Goal: Task Accomplishment & Management: Complete application form

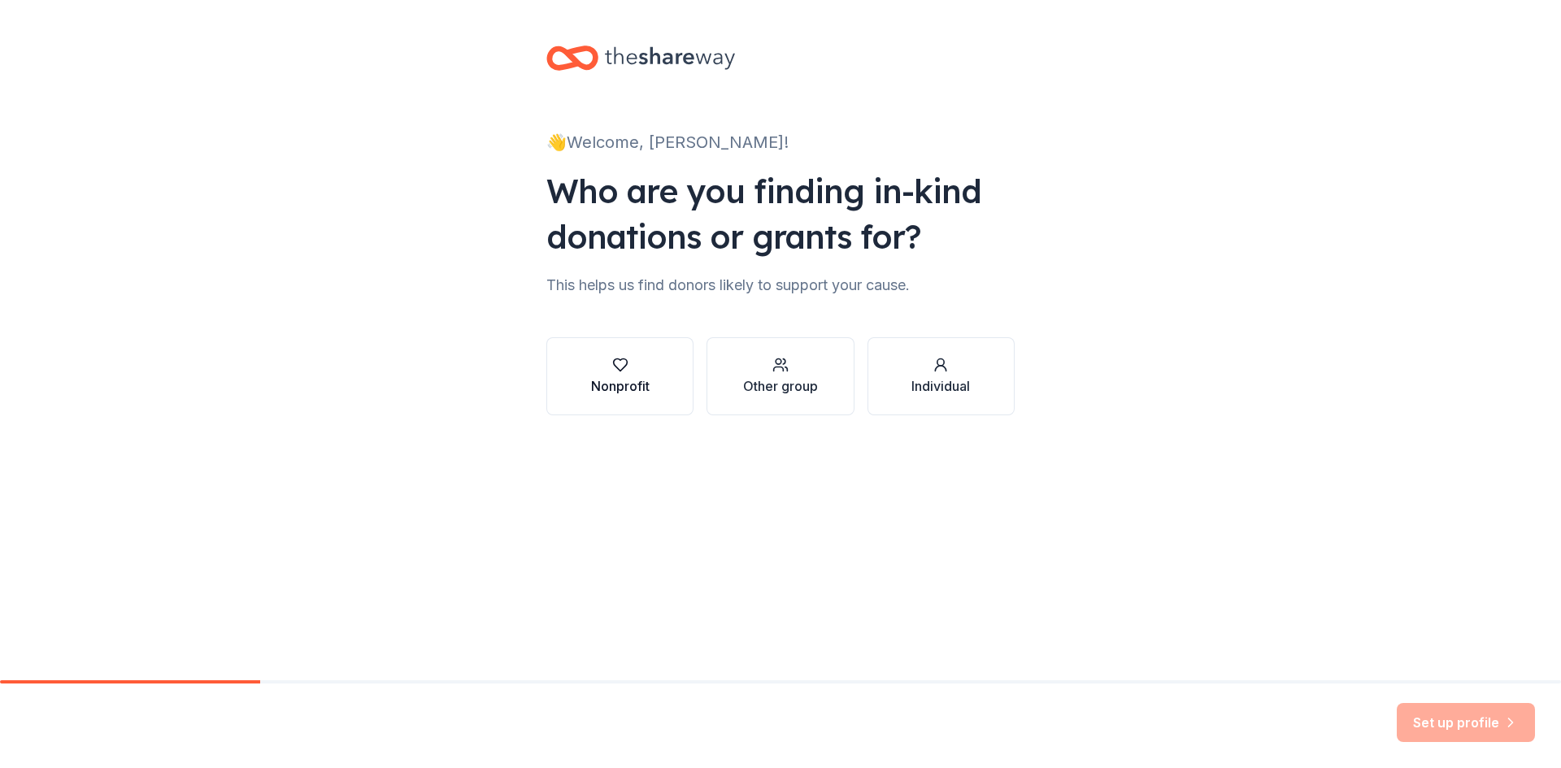
click at [630, 380] on div "Nonprofit" at bounding box center [620, 386] width 59 height 20
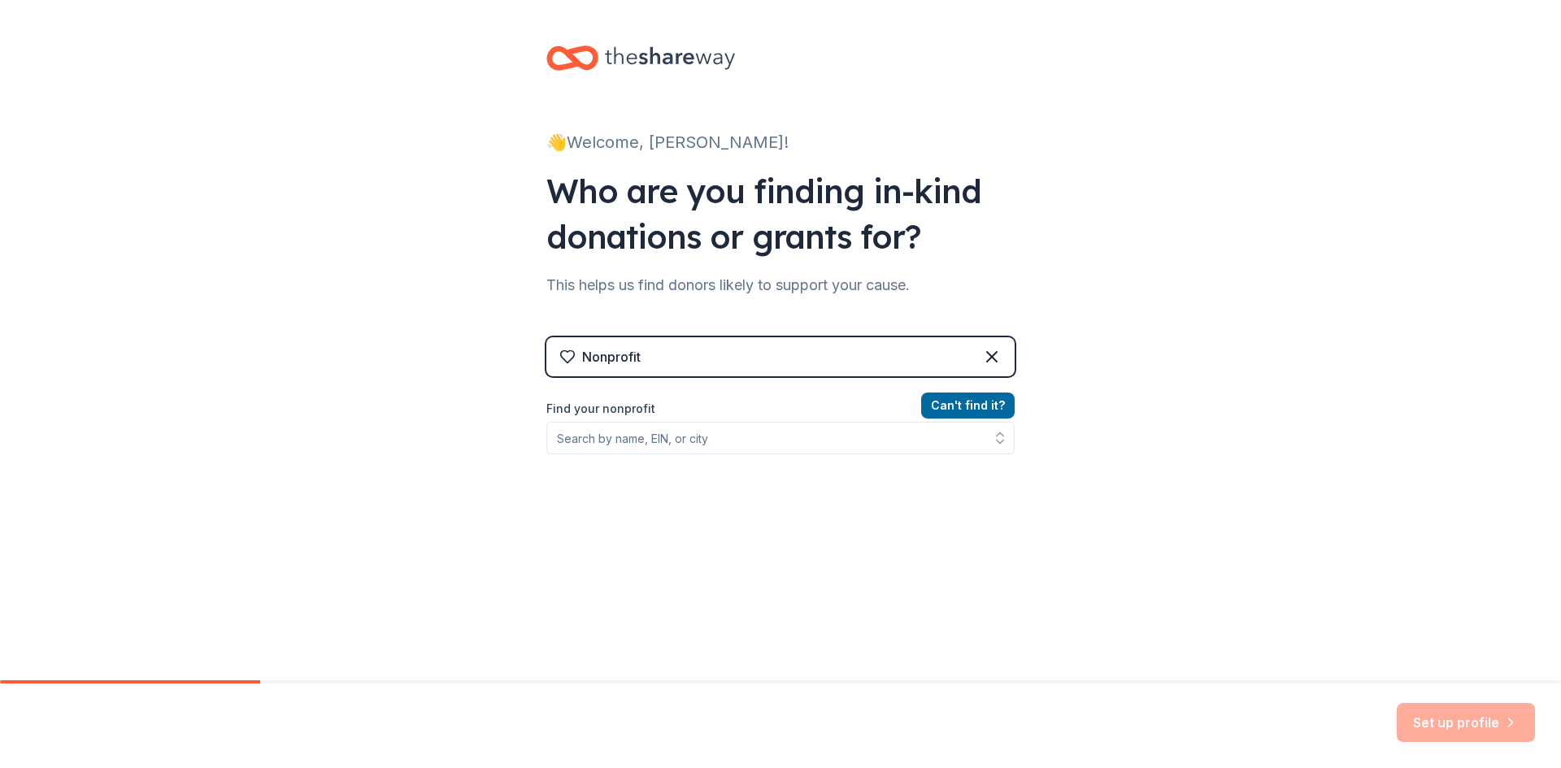
click at [669, 367] on div "Nonprofit" at bounding box center [780, 356] width 468 height 39
click at [702, 434] on input "Find your nonprofit" at bounding box center [780, 438] width 468 height 33
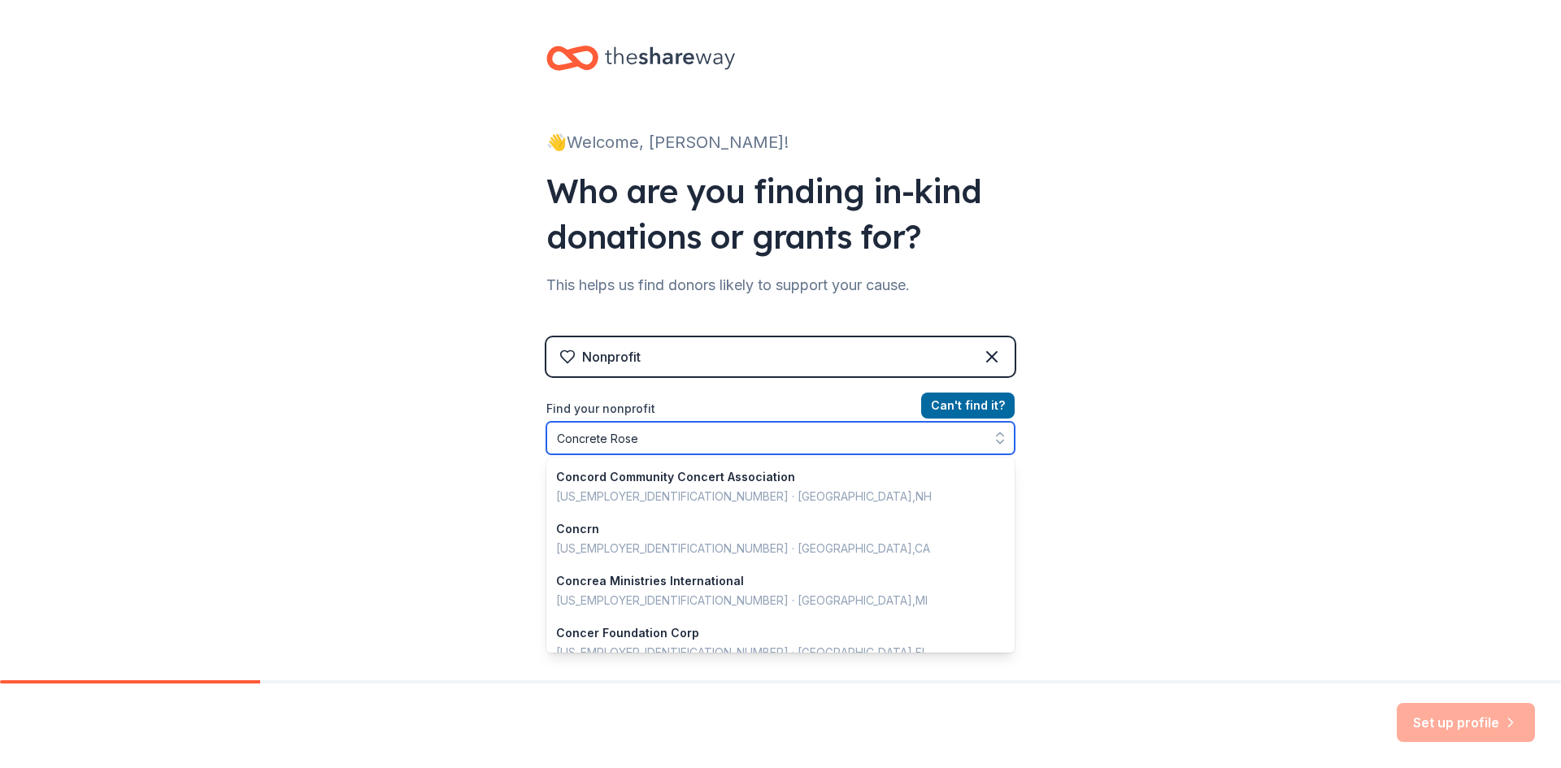
type input "Concrete Roses"
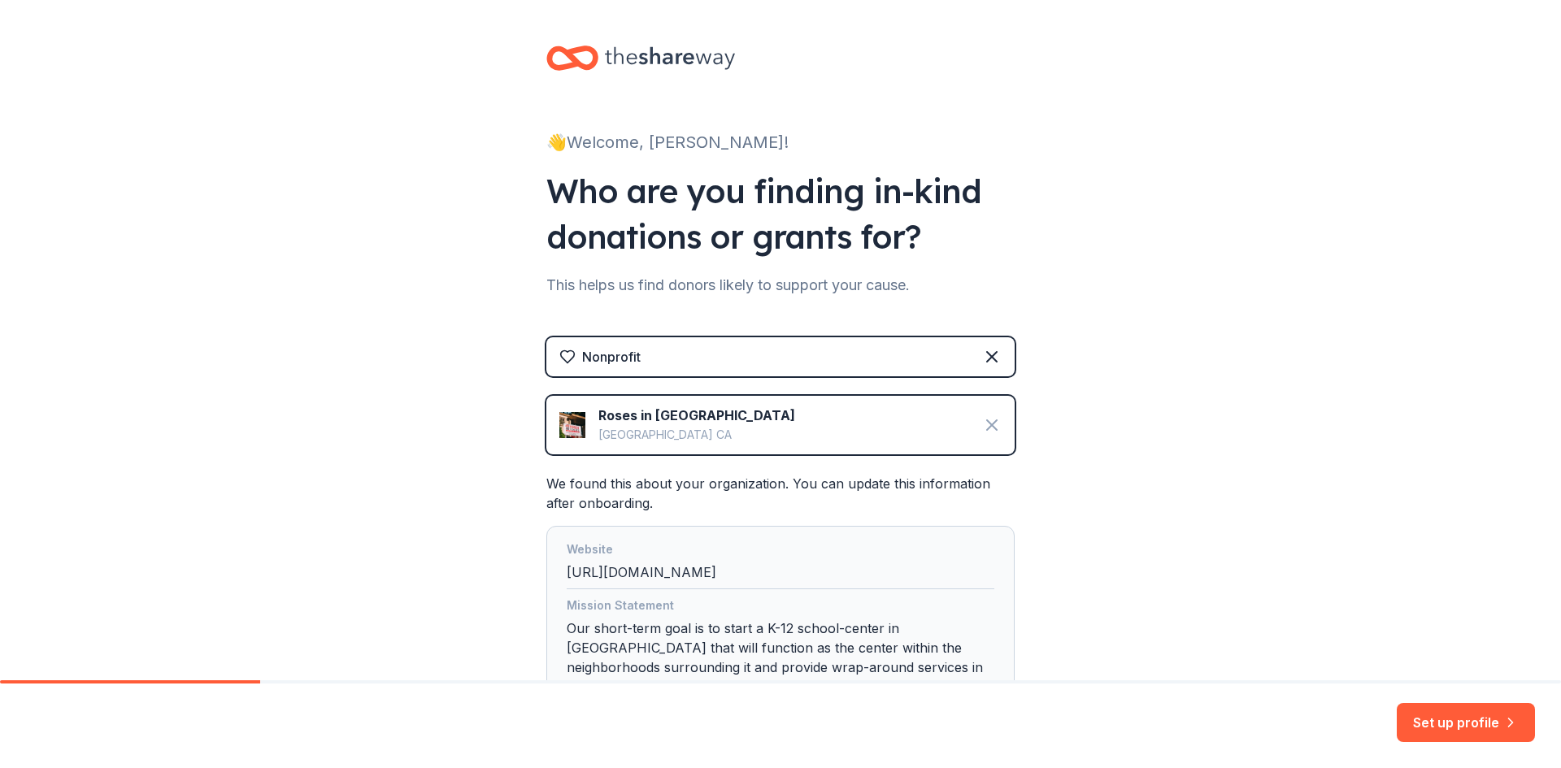
click at [987, 424] on icon at bounding box center [992, 425] width 10 height 10
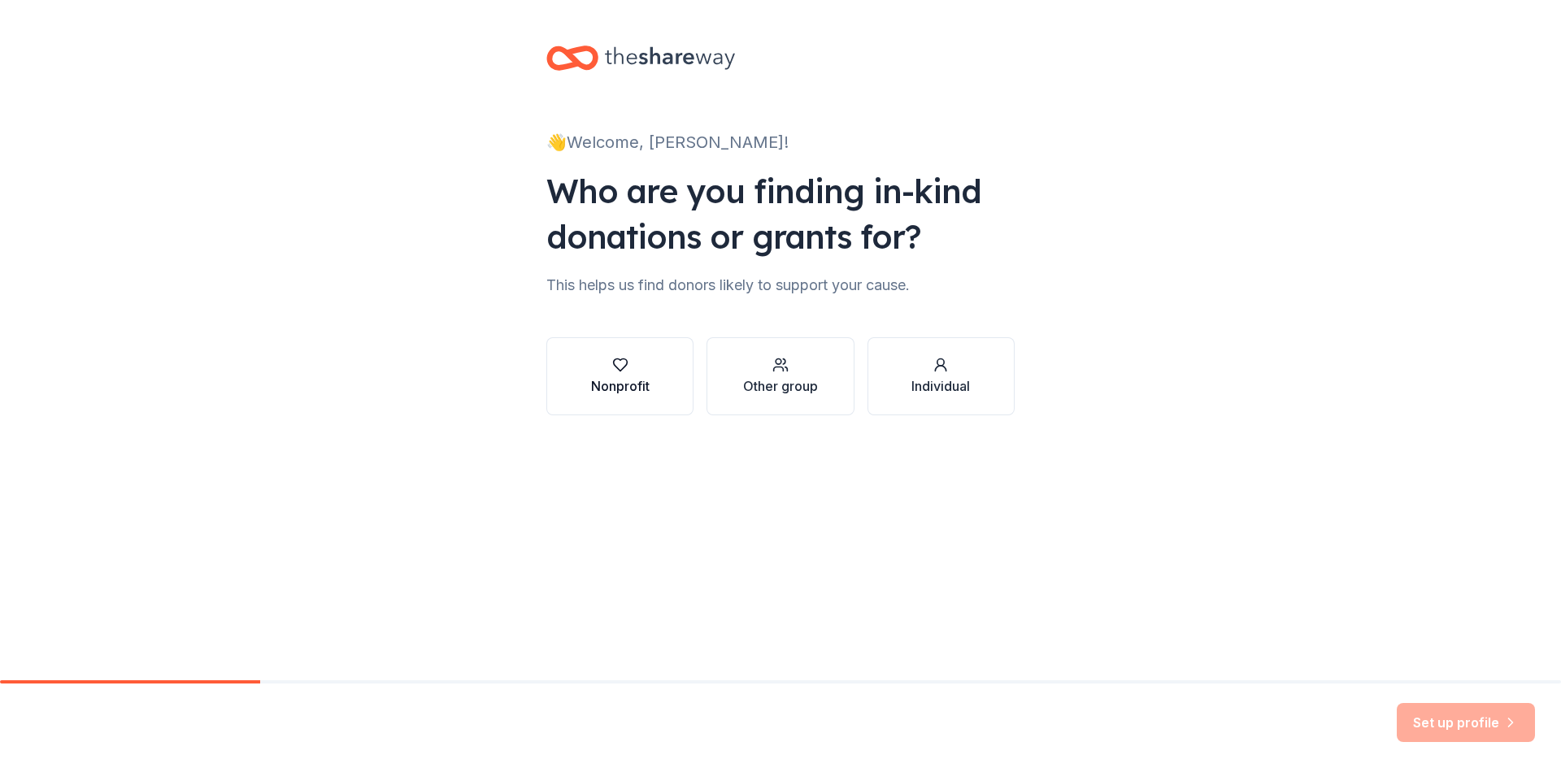
click at [634, 380] on div "Nonprofit" at bounding box center [620, 386] width 59 height 20
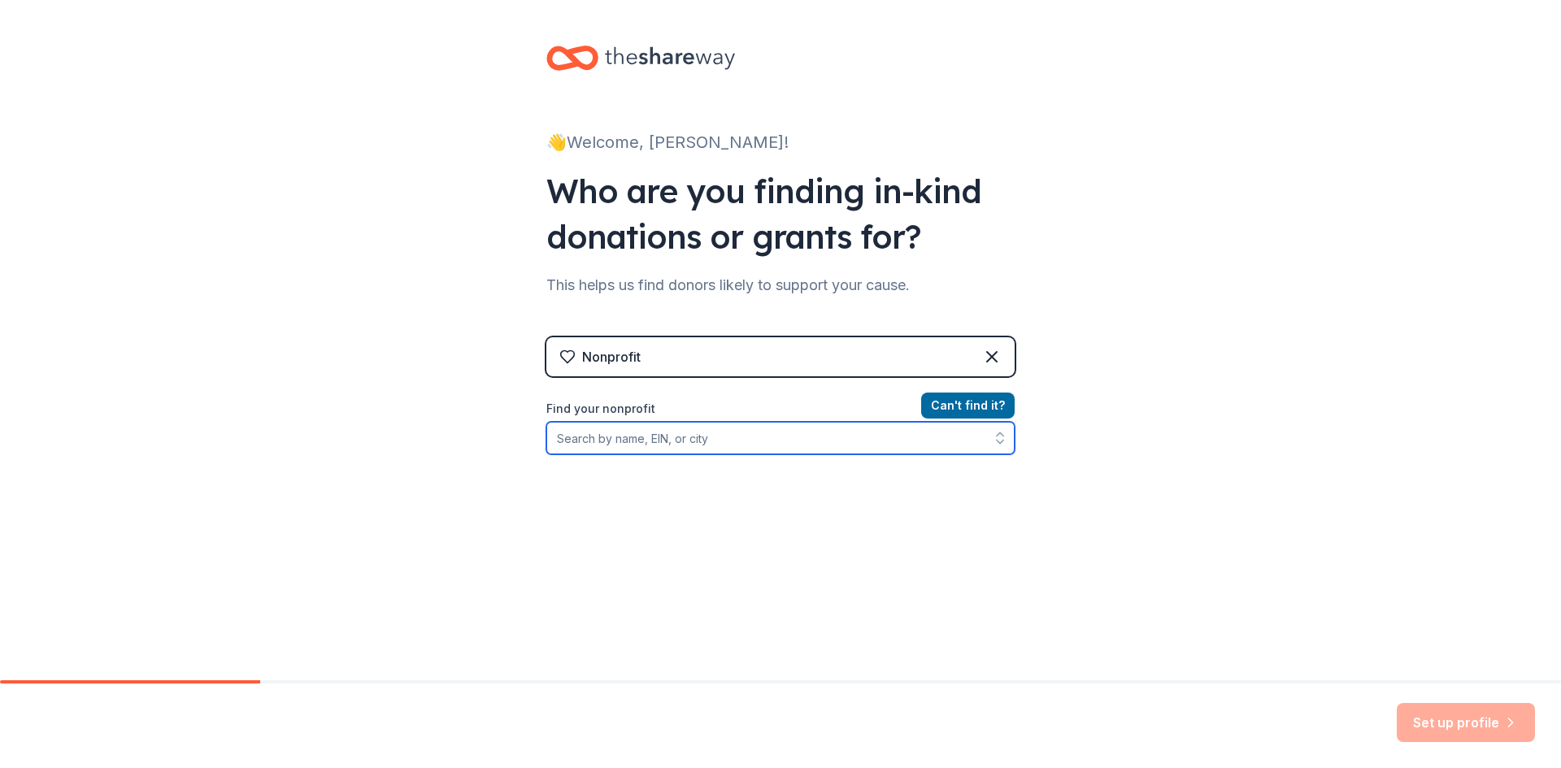
click at [630, 437] on input "Find your nonprofit" at bounding box center [780, 438] width 468 height 33
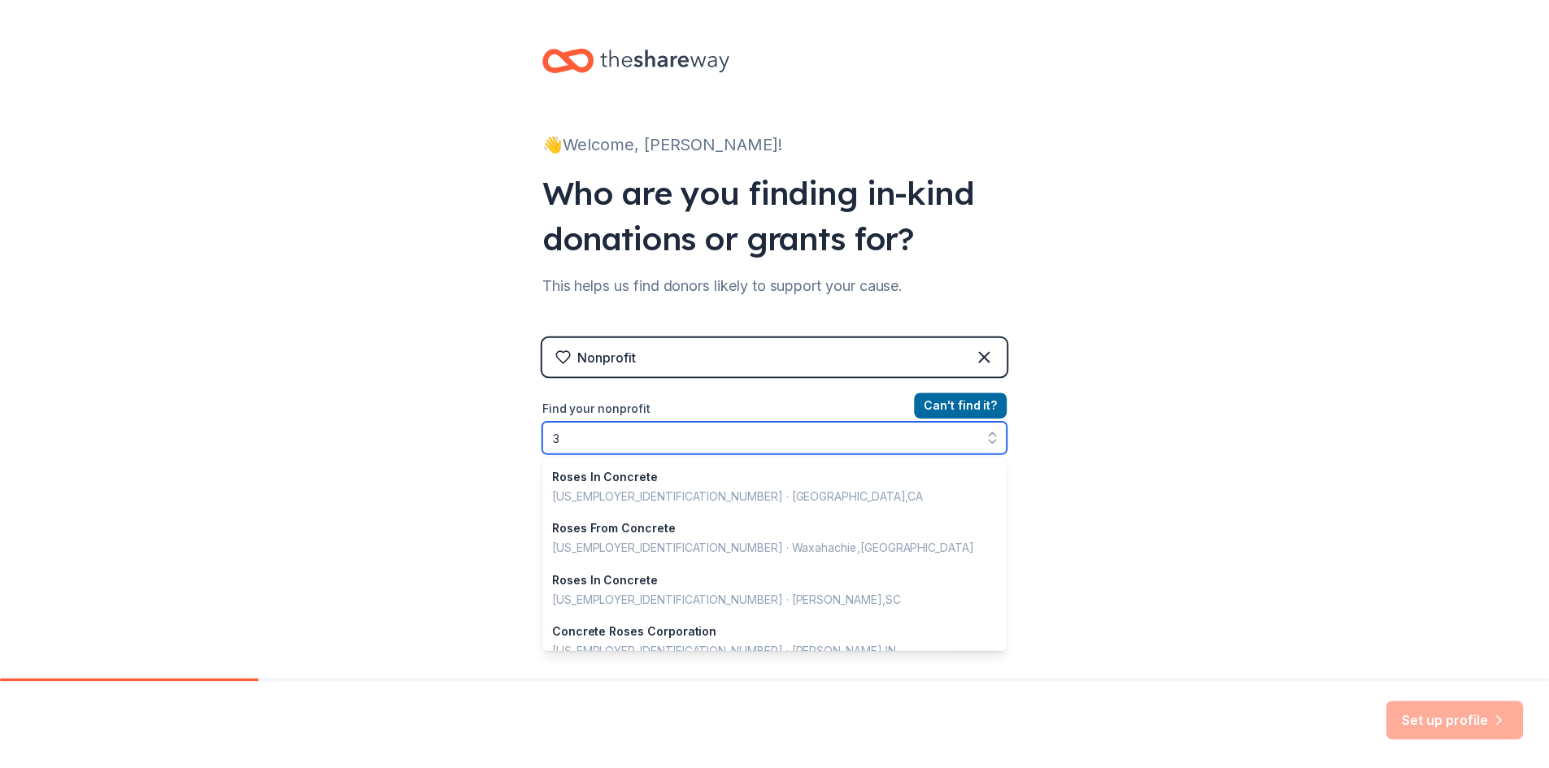
scroll to position [1148, 0]
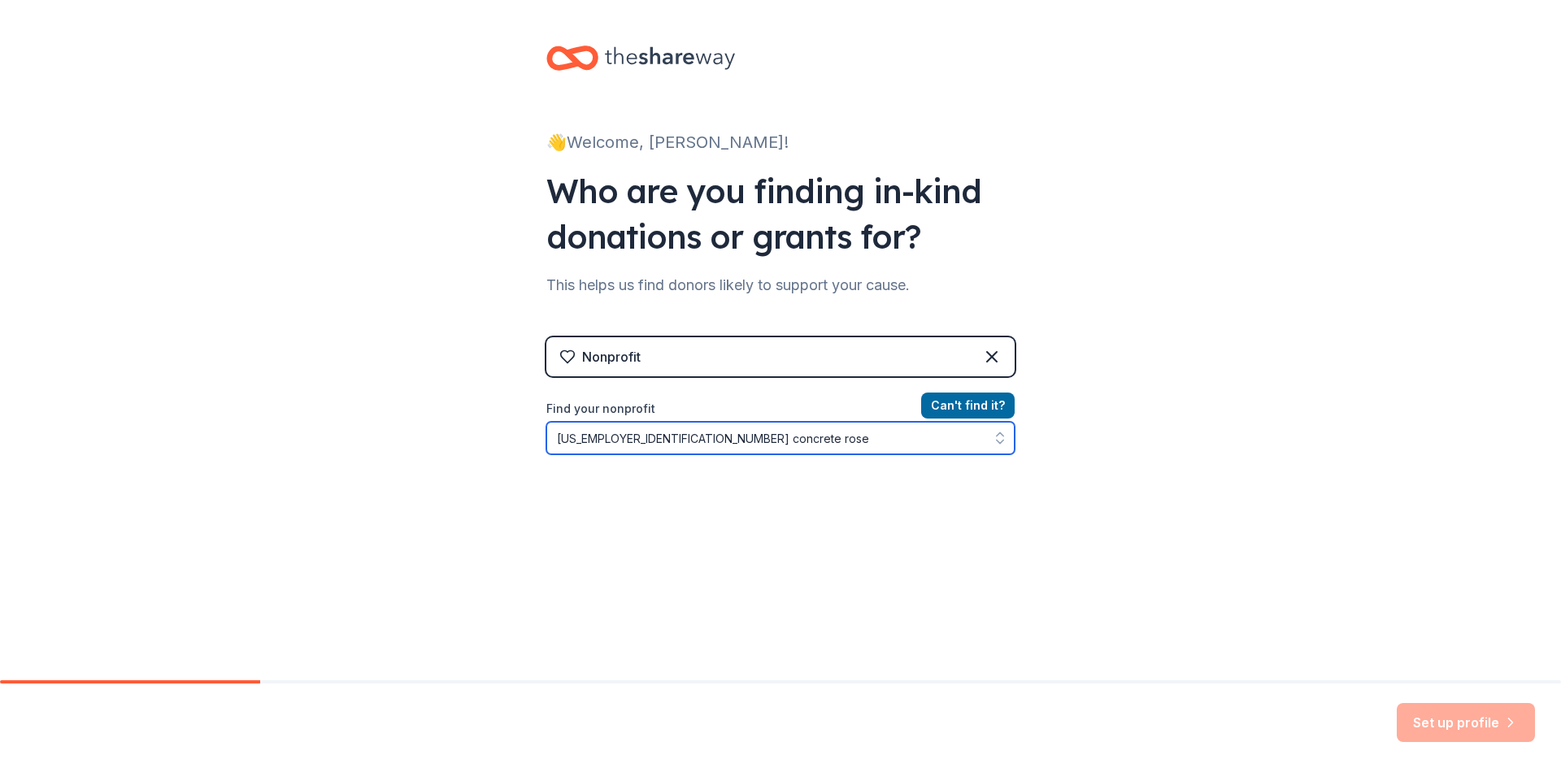
type input "[US_EMPLOYER_IDENTIFICATION_NUMBER] concrete roses"
click at [621, 437] on input "[US_EMPLOYER_IDENTIFICATION_NUMBER] concrete roses" at bounding box center [780, 438] width 468 height 33
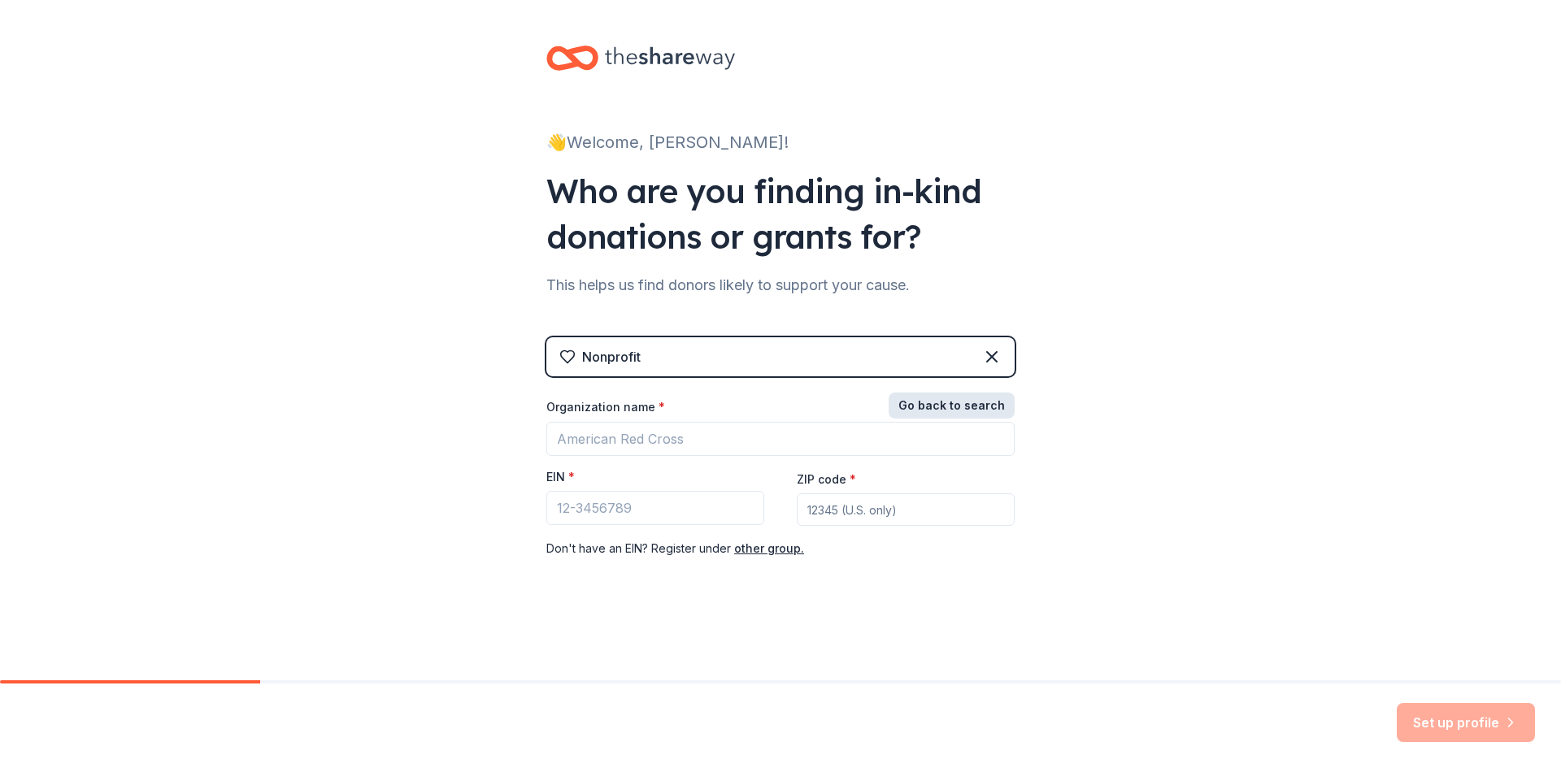
click at [932, 404] on button "Go back to search" at bounding box center [951, 406] width 126 height 26
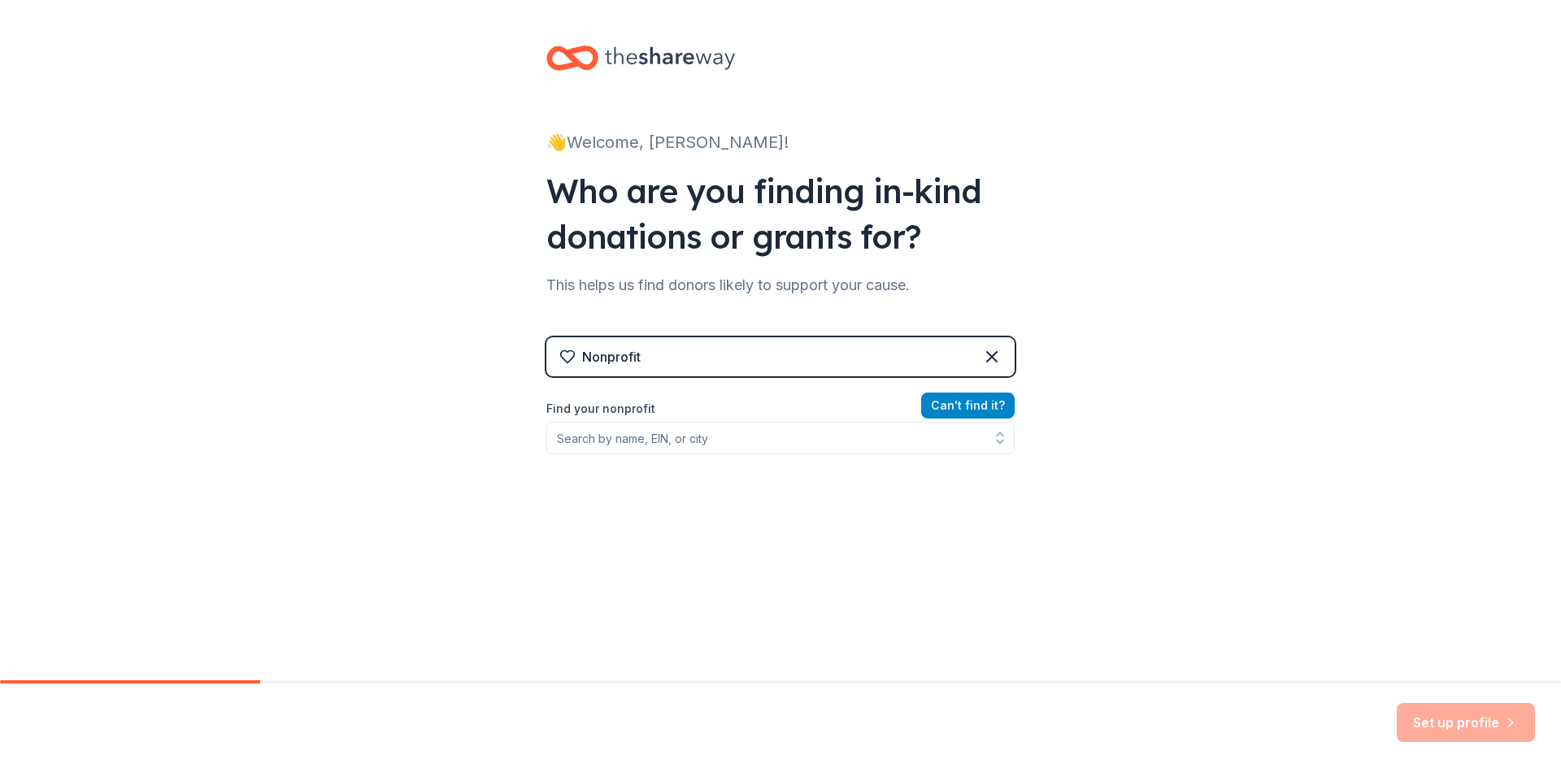
click at [932, 404] on button "Can ' t find it?" at bounding box center [967, 406] width 93 height 26
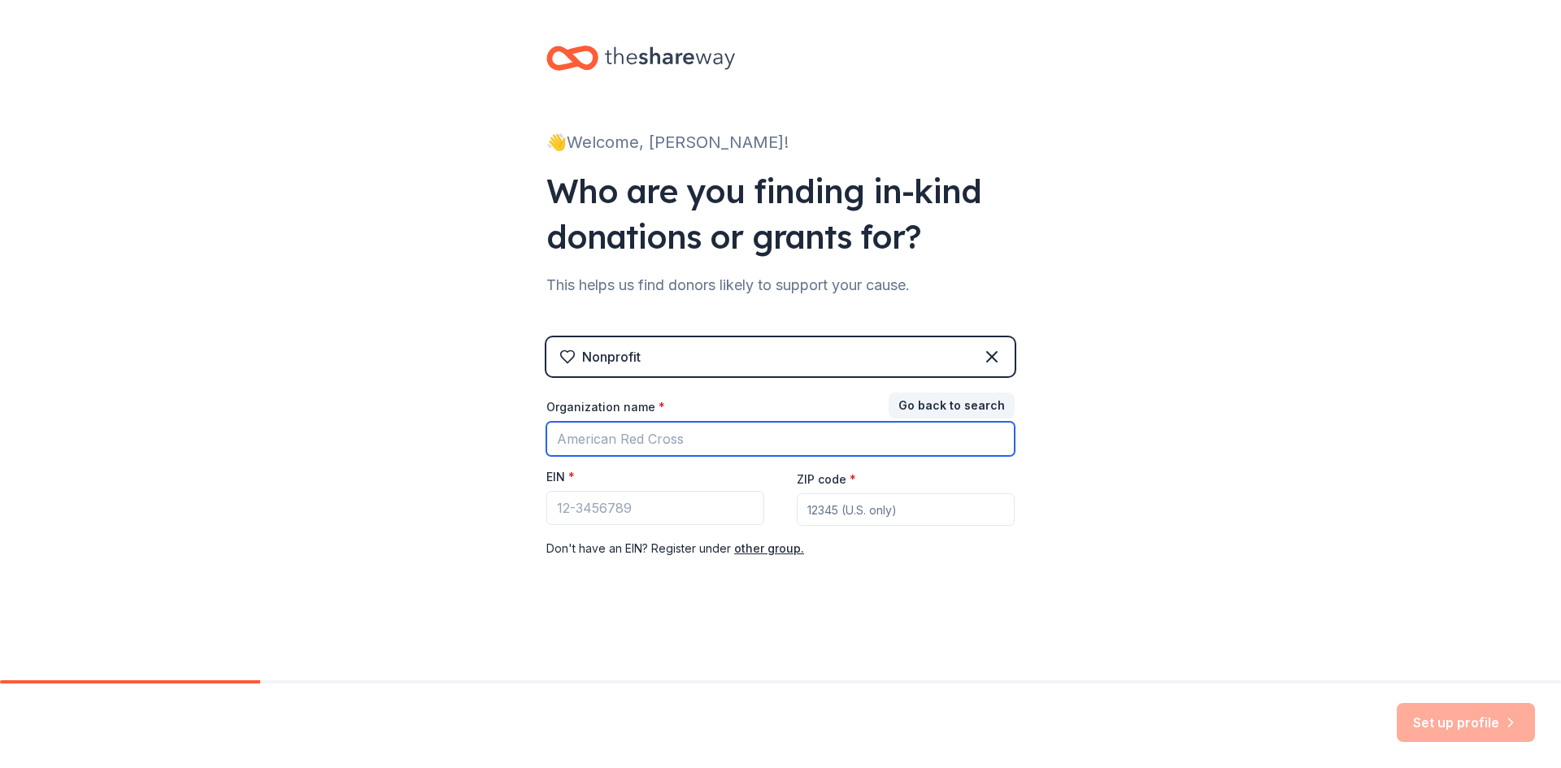
click at [613, 437] on input "Organization name *" at bounding box center [780, 439] width 468 height 34
type input "Concrete Roses"
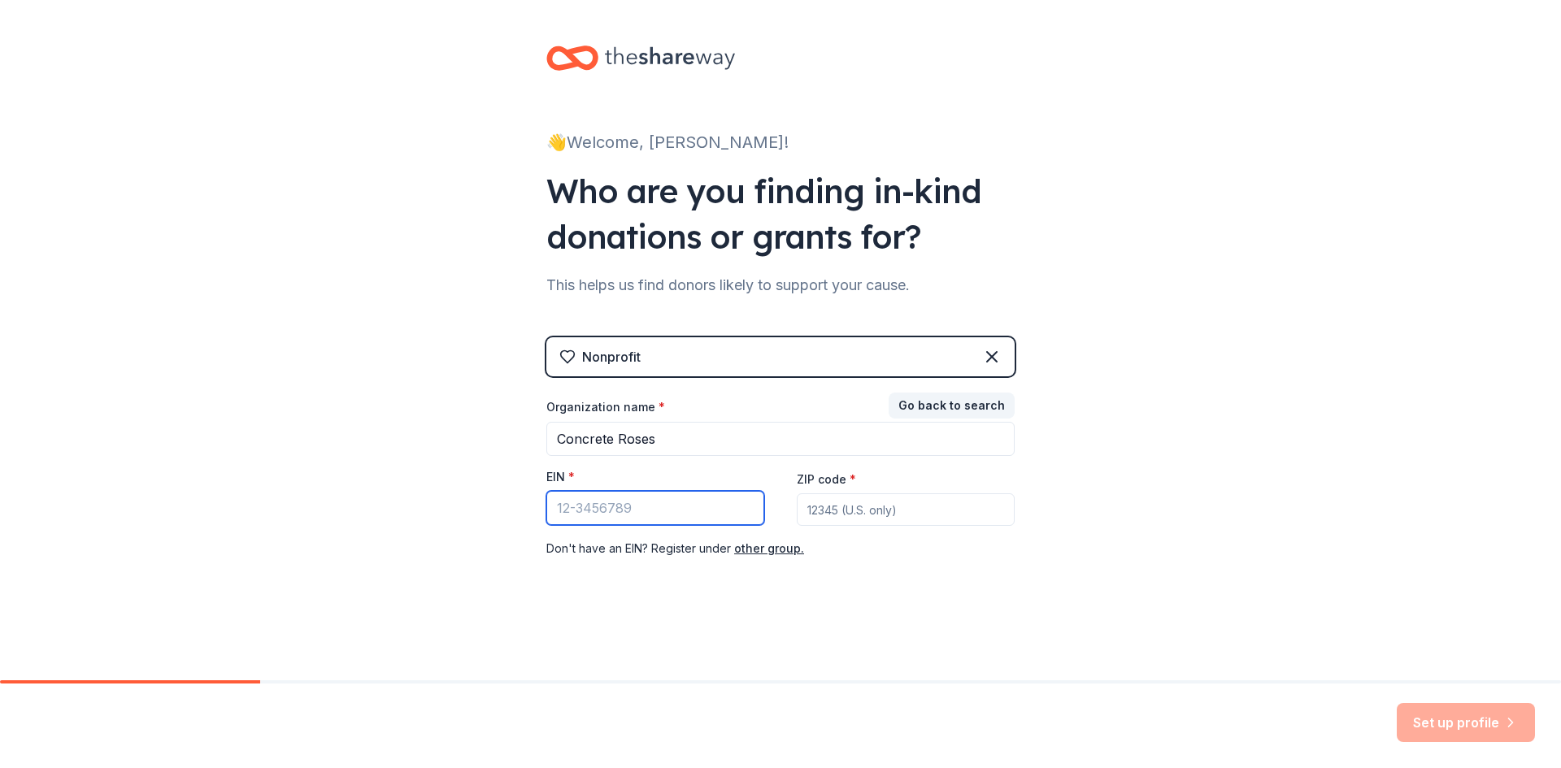
click at [593, 513] on input "EIN *" at bounding box center [655, 508] width 218 height 34
type input "[US_EMPLOYER_IDENTIFICATION_NUMBER]"
click at [828, 510] on input "ZIP code *" at bounding box center [906, 509] width 218 height 33
type input "94605"
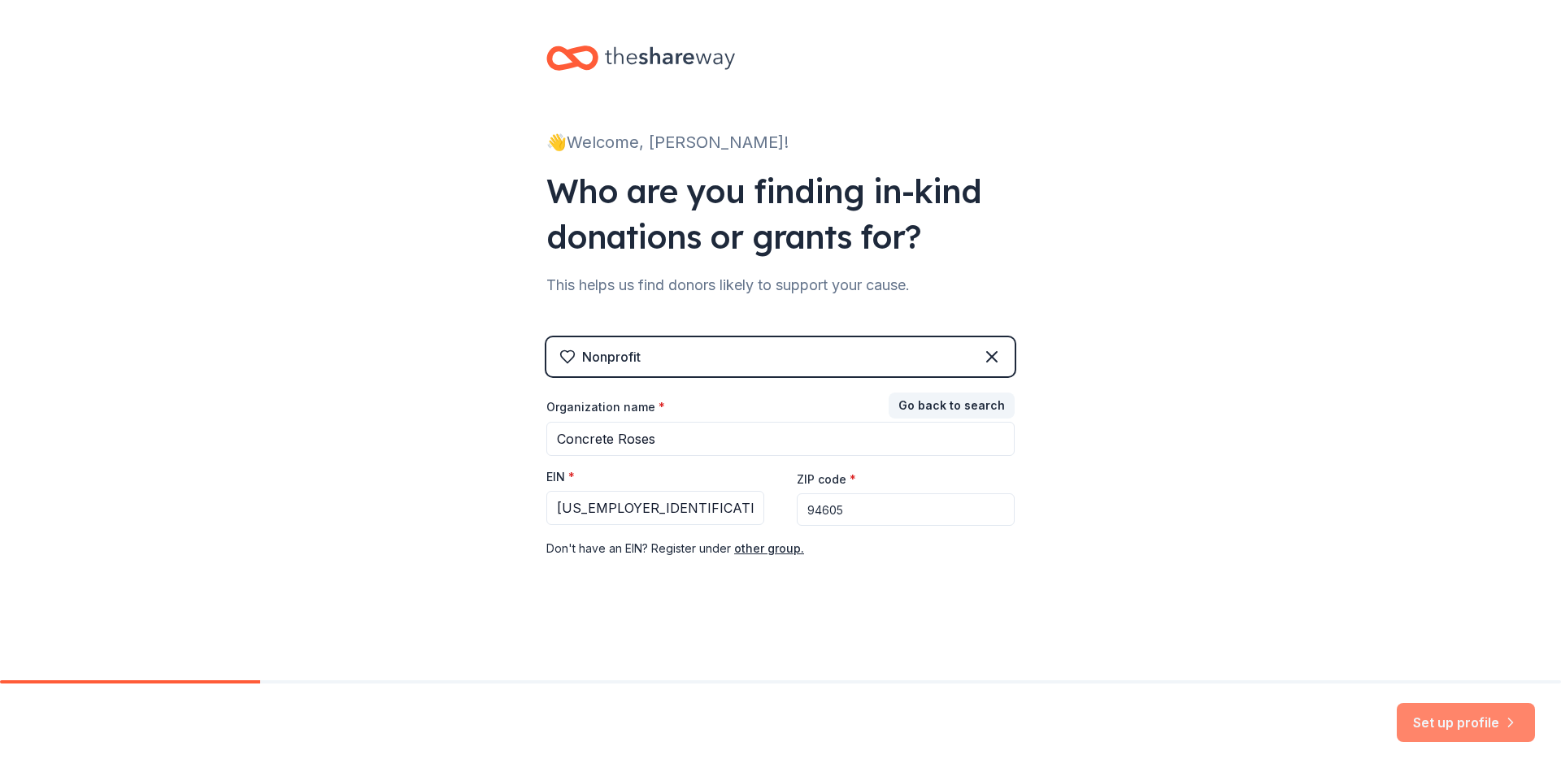
click at [1448, 716] on button "Set up profile" at bounding box center [1466, 722] width 138 height 39
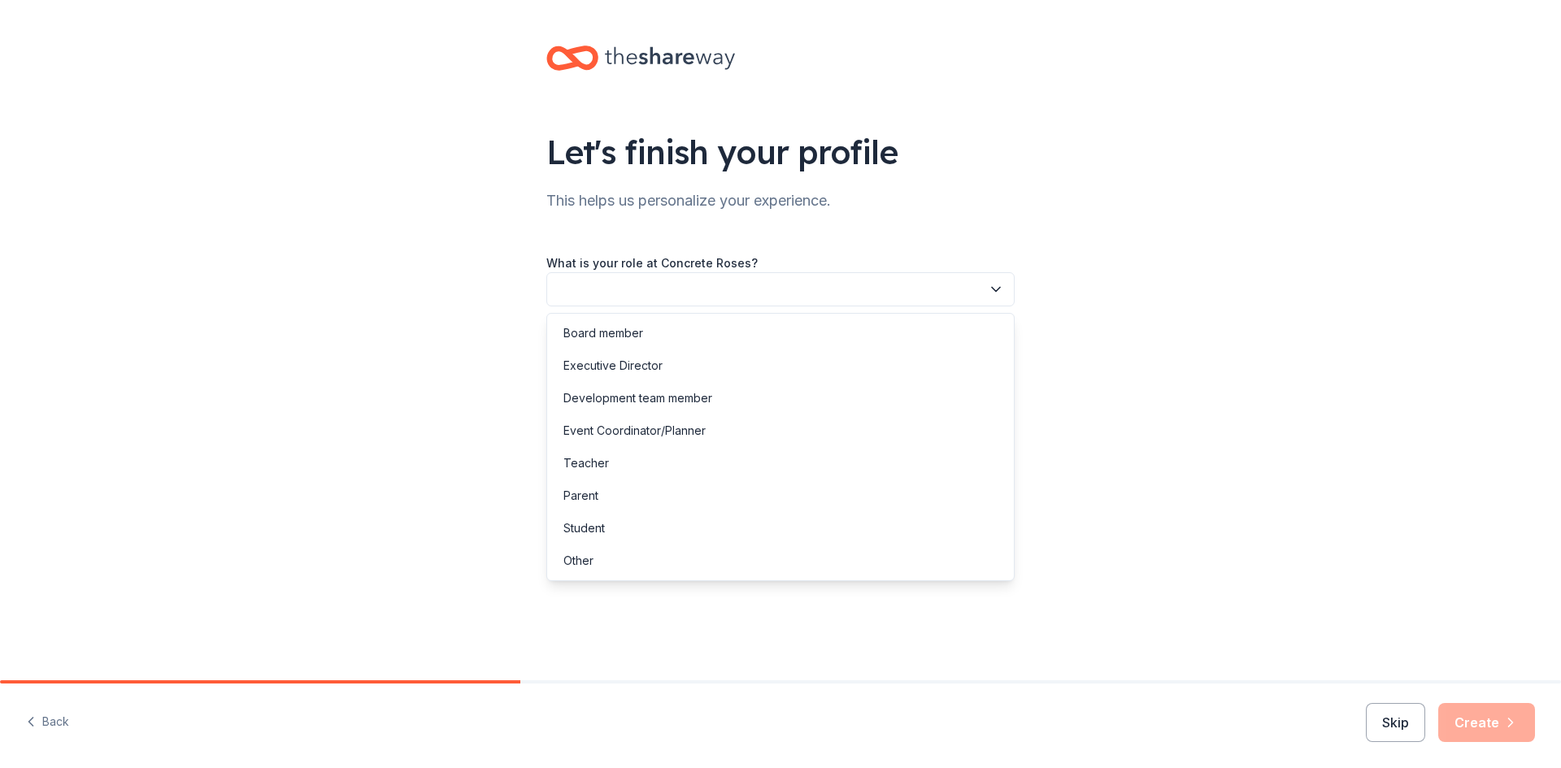
click at [634, 289] on button "button" at bounding box center [780, 289] width 468 height 34
click at [584, 566] on div "Other" at bounding box center [578, 561] width 30 height 20
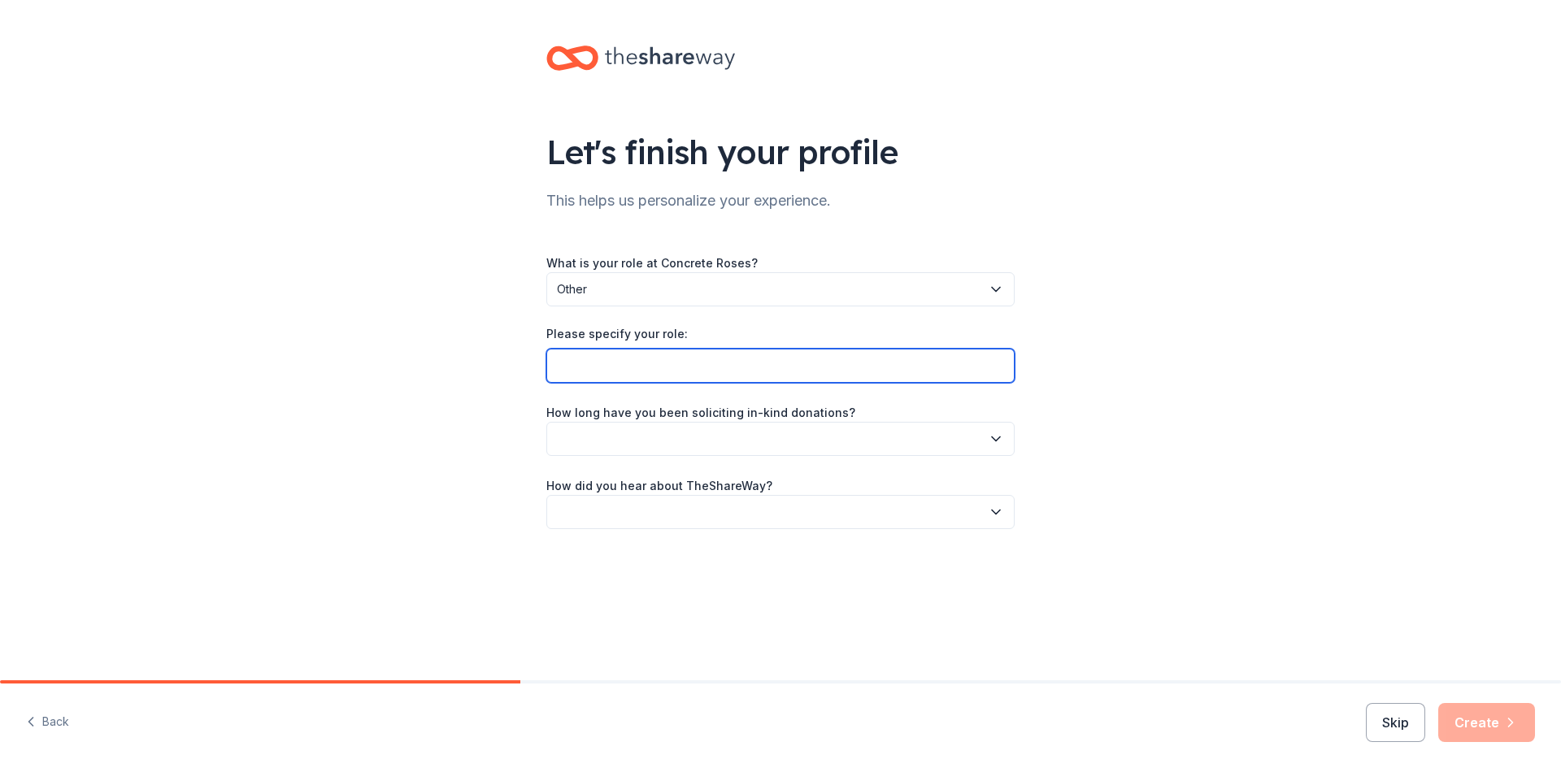
click at [606, 372] on input "Please specify your role:" at bounding box center [780, 366] width 468 height 34
type input "Founding Director"
click at [621, 442] on button "button" at bounding box center [780, 439] width 468 height 34
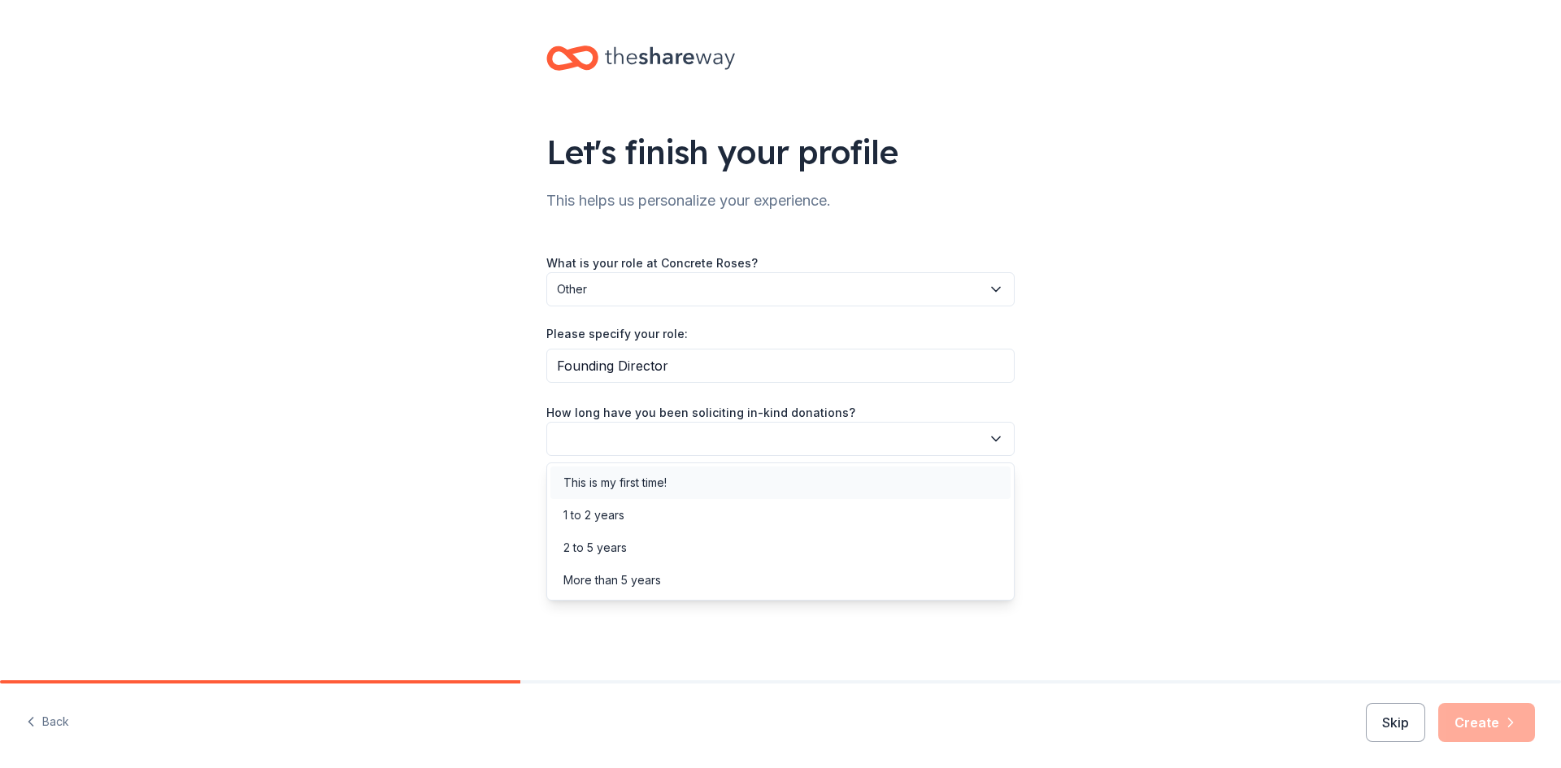
click at [623, 475] on div "This is my first time!" at bounding box center [614, 483] width 103 height 20
click at [619, 510] on button "button" at bounding box center [780, 512] width 468 height 34
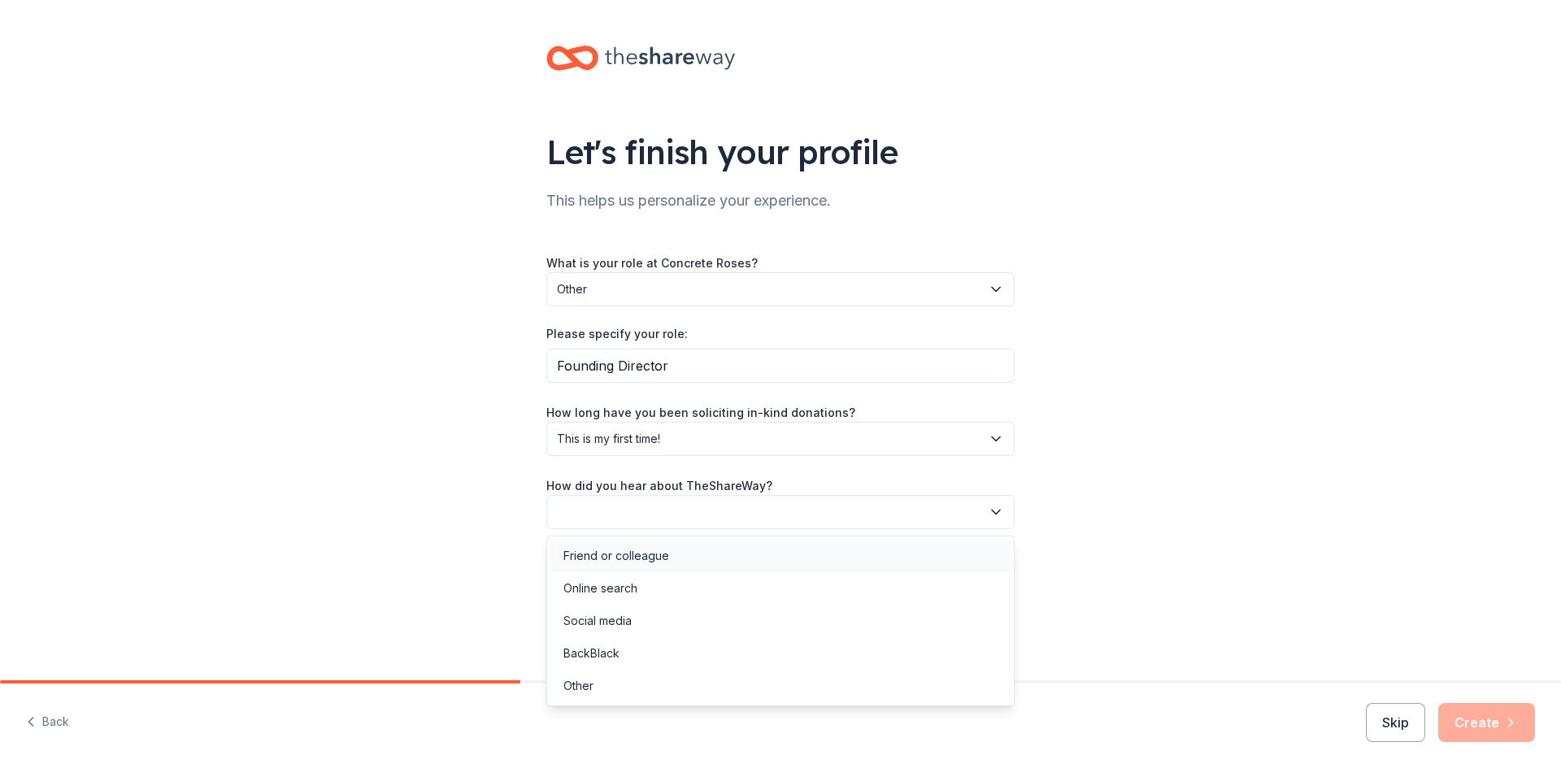
click at [623, 558] on div "Friend or colleague" at bounding box center [616, 556] width 106 height 20
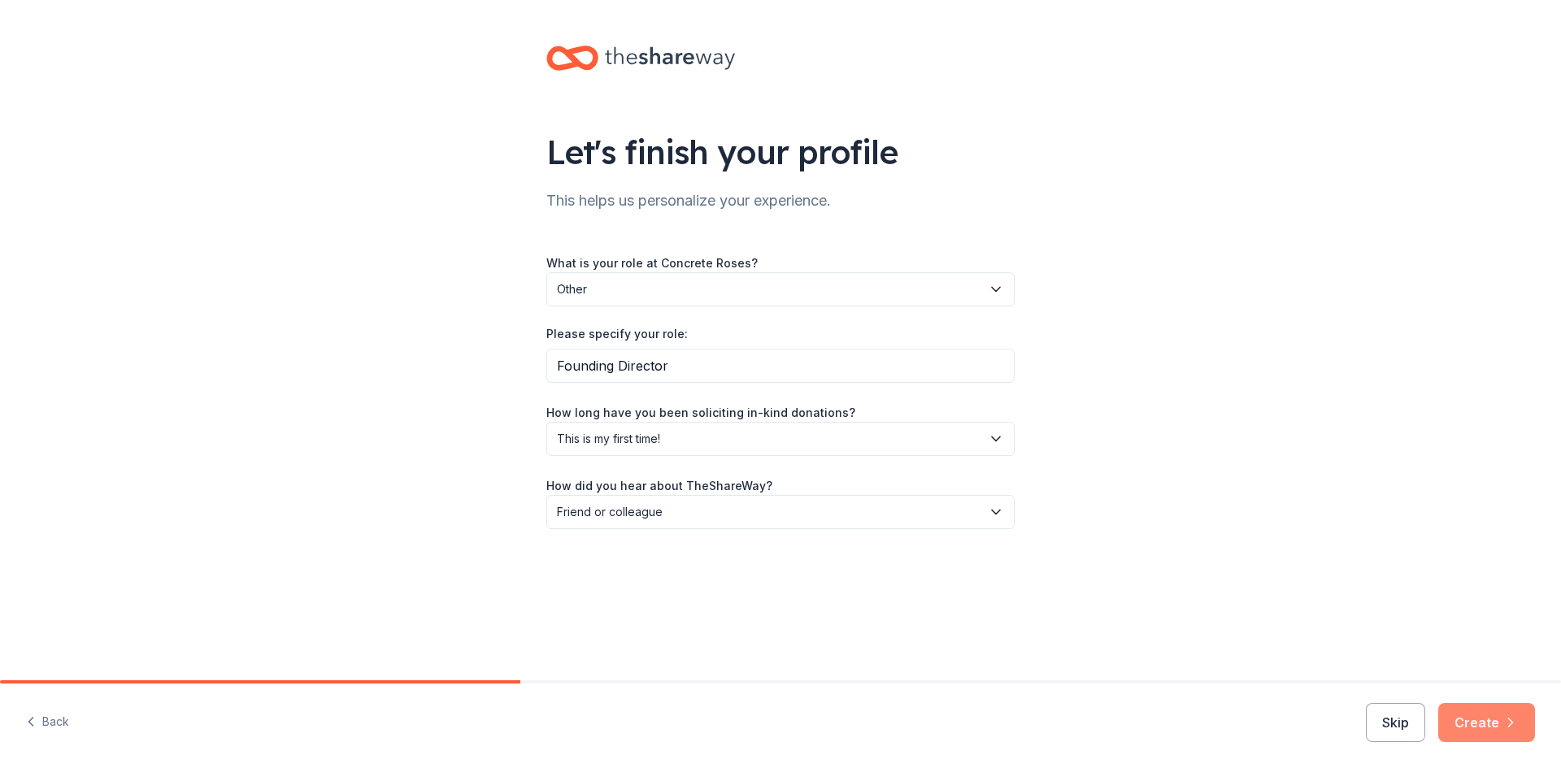
click at [1477, 717] on button "Create" at bounding box center [1486, 722] width 97 height 39
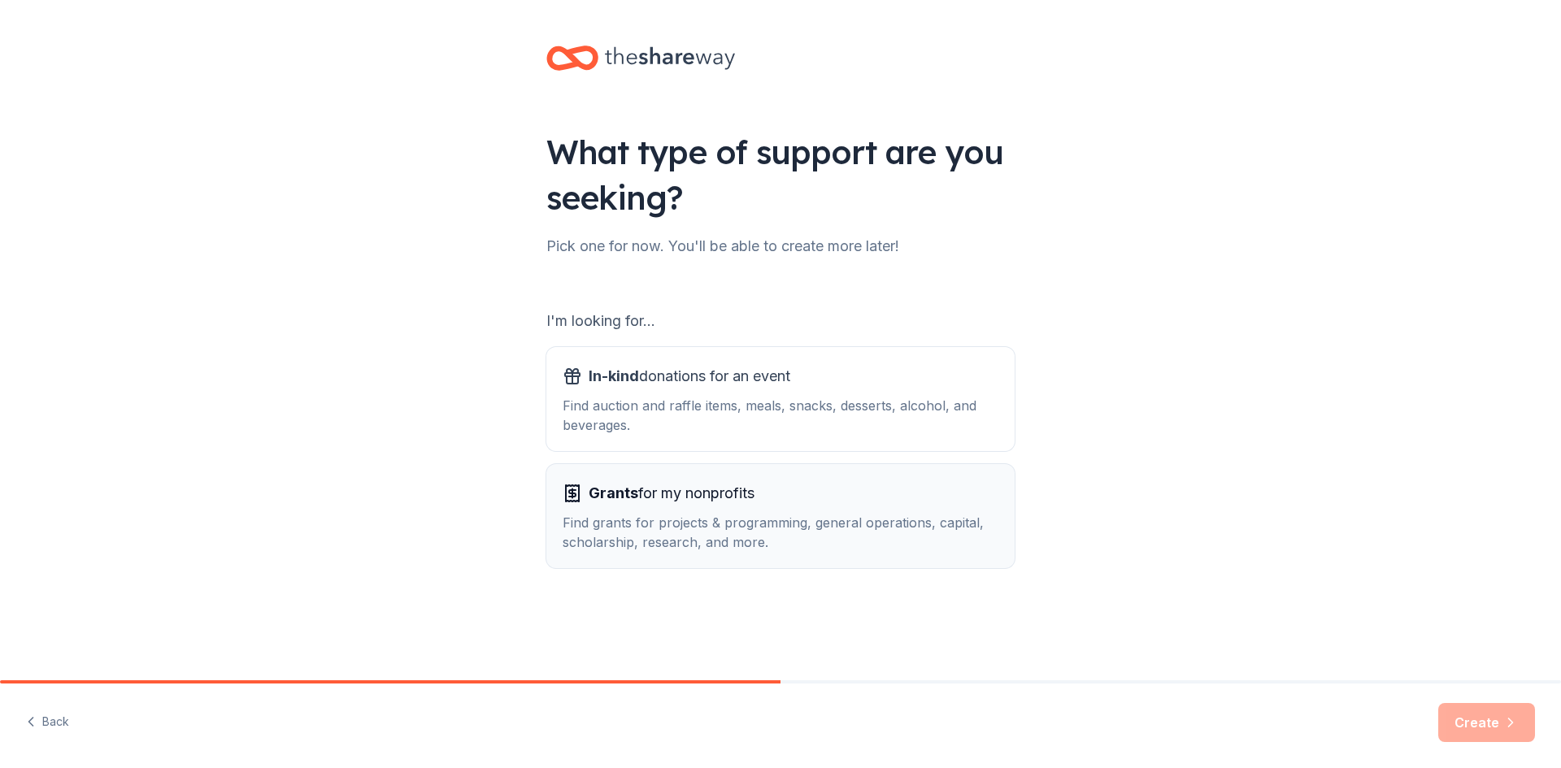
click at [679, 511] on div "Grants for my nonprofits Find grants for projects & programming, general operat…" at bounding box center [781, 516] width 436 height 72
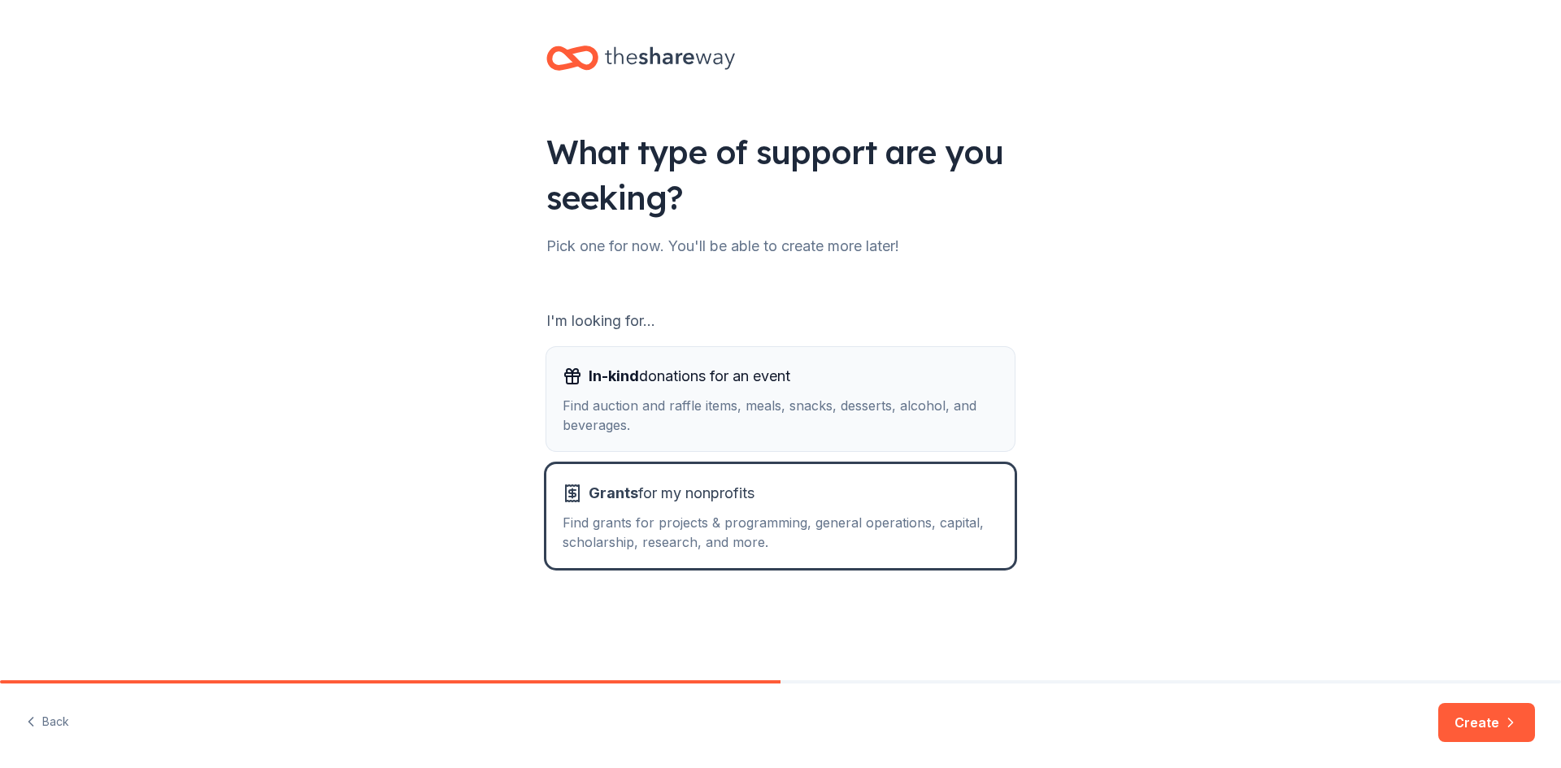
click at [686, 428] on div "Find auction and raffle items, meals, snacks, desserts, alcohol, and beverages." at bounding box center [781, 415] width 436 height 39
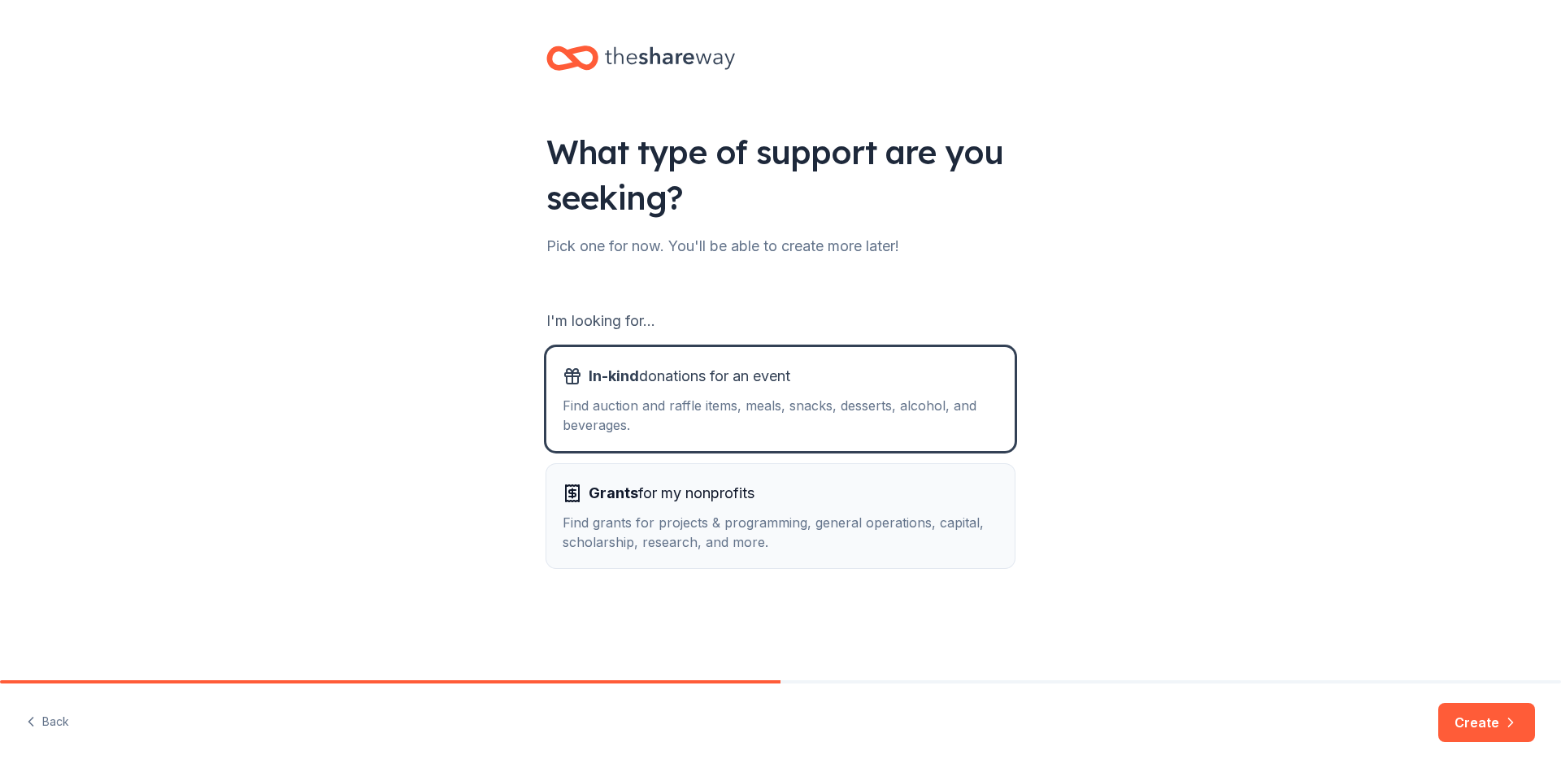
click at [676, 480] on button "Grants for my nonprofits Find grants for projects & programming, general operat…" at bounding box center [780, 516] width 468 height 104
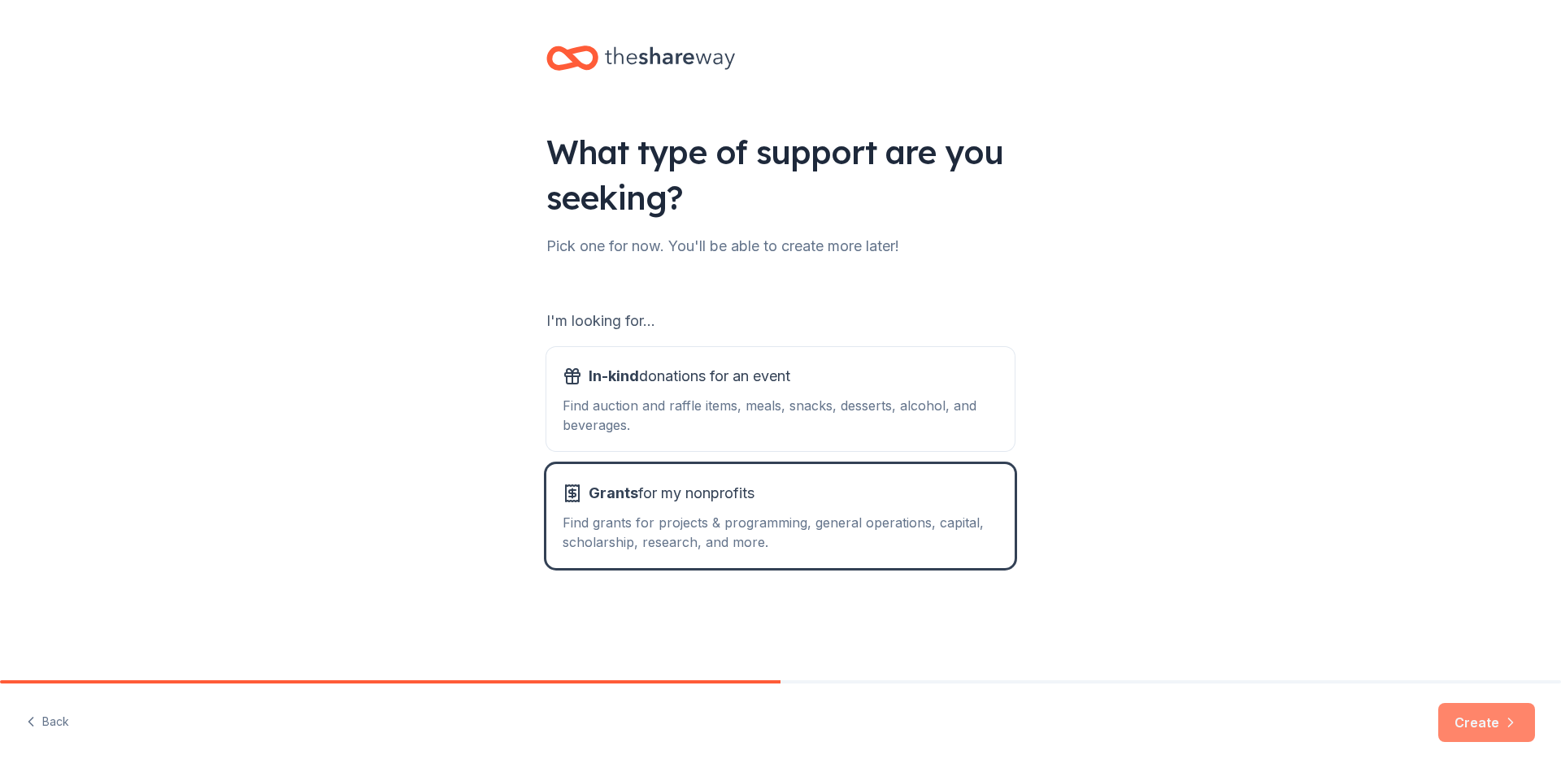
click at [1467, 724] on button "Create" at bounding box center [1486, 722] width 97 height 39
